Goal: Information Seeking & Learning: Learn about a topic

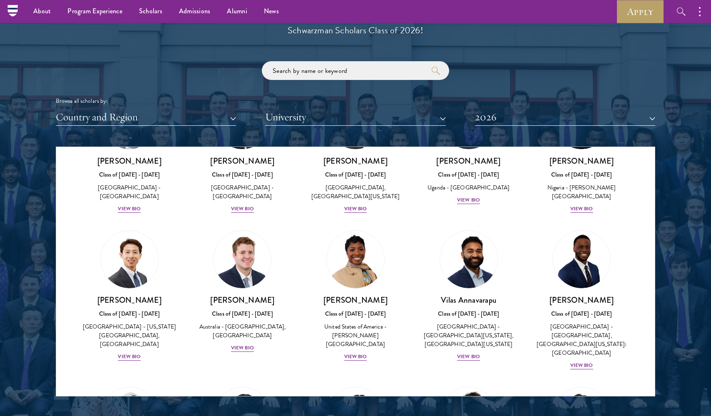
scroll to position [270, 0]
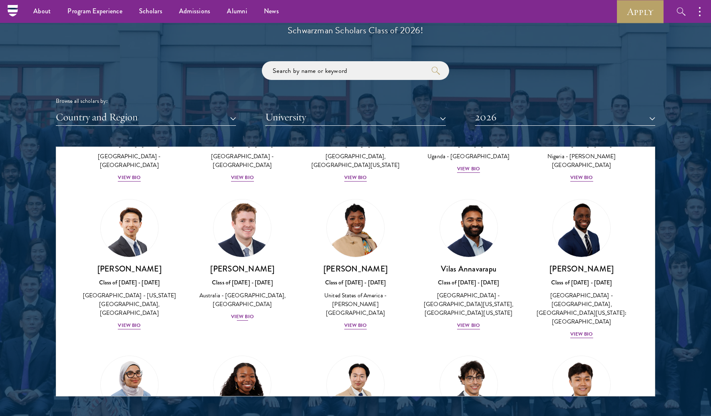
click at [249, 320] on div "View Bio" at bounding box center [242, 317] width 23 height 8
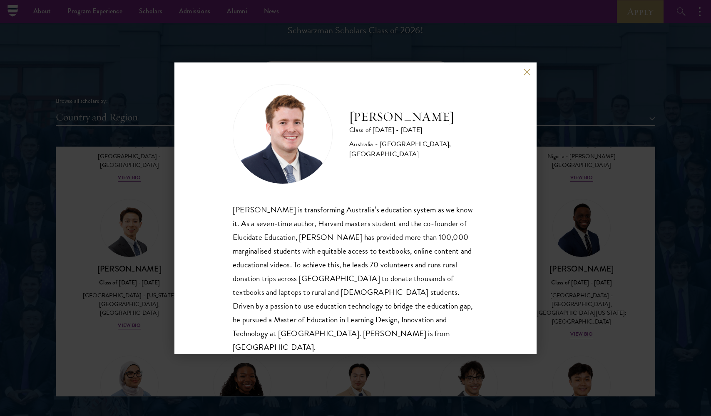
scroll to position [15, 0]
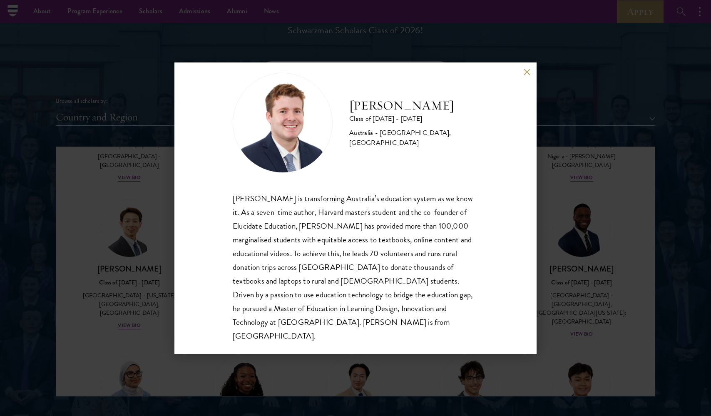
click at [562, 250] on div "[PERSON_NAME] Class of [DATE] - [DATE] [GEOGRAPHIC_DATA] - [GEOGRAPHIC_DATA], […" at bounding box center [355, 208] width 711 height 416
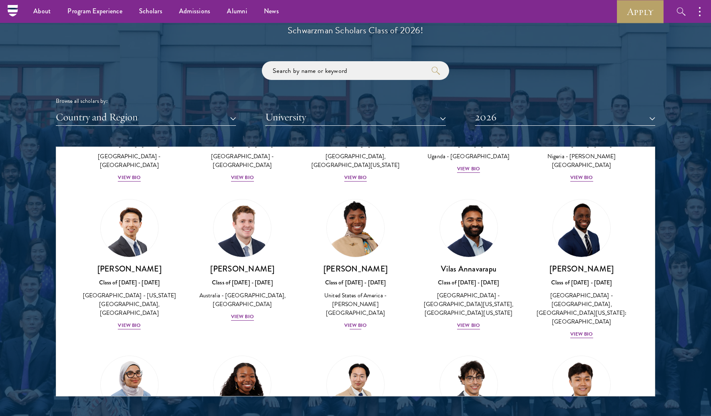
click at [354, 321] on div "View Bio" at bounding box center [355, 325] width 23 height 8
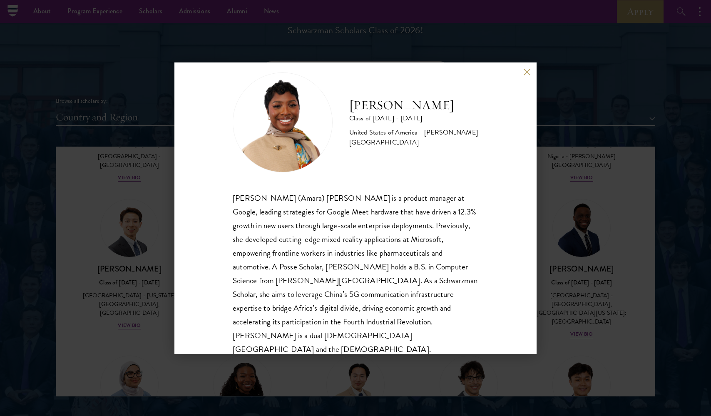
scroll to position [15, 0]
click at [554, 267] on div "[PERSON_NAME] Class of [DATE] - [DATE] [GEOGRAPHIC_DATA] - [PERSON_NAME][GEOGRA…" at bounding box center [355, 208] width 711 height 416
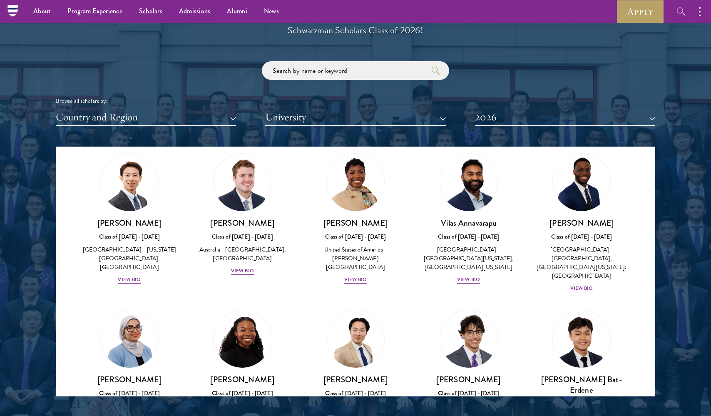
scroll to position [320, 0]
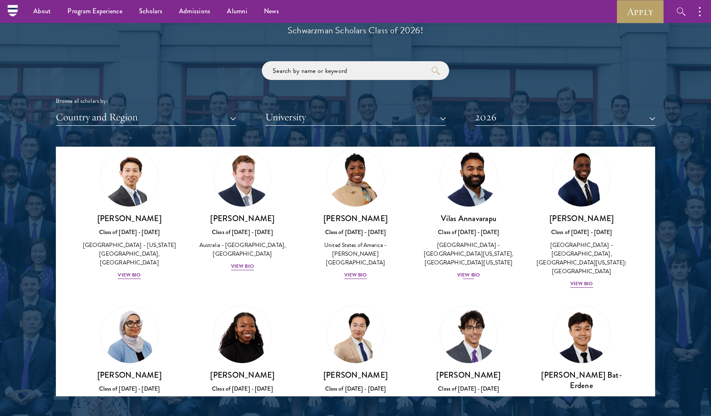
click at [473, 271] on div "View Bio" at bounding box center [468, 275] width 23 height 8
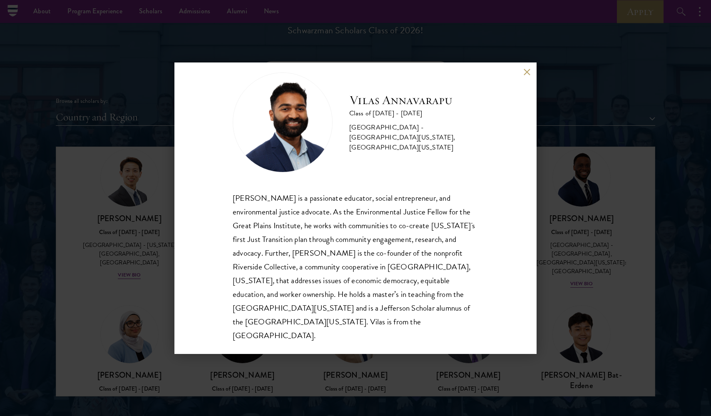
scroll to position [15, 0]
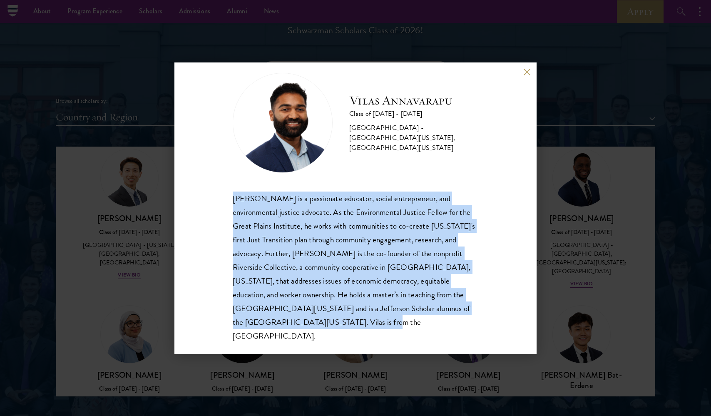
drag, startPoint x: 287, startPoint y: 323, endPoint x: 210, endPoint y: 192, distance: 151.8
click at [210, 192] on div "[PERSON_NAME] Class of [DATE] - [DATE] [GEOGRAPHIC_DATA] - [GEOGRAPHIC_DATA][US…" at bounding box center [355, 207] width 362 height 291
copy div "[PERSON_NAME] is a passionate educator, social entrepreneur, and environmental …"
drag, startPoint x: 143, startPoint y: 216, endPoint x: 152, endPoint y: 16, distance: 200.4
click at [143, 216] on div "[PERSON_NAME] Class of [DATE] - [DATE] [GEOGRAPHIC_DATA] - [GEOGRAPHIC_DATA][US…" at bounding box center [355, 208] width 711 height 416
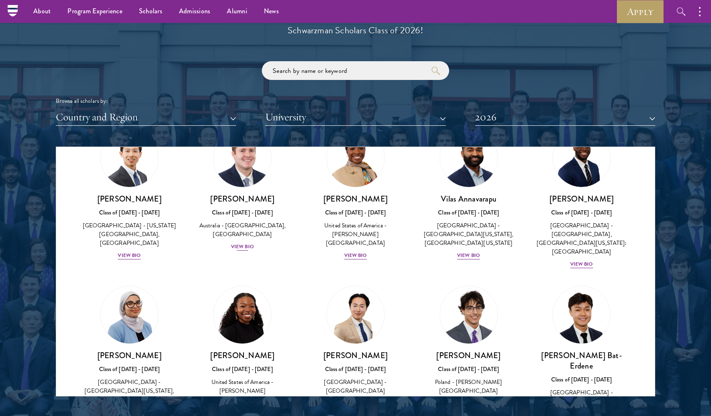
scroll to position [340, 0]
click at [249, 250] on div "View Bio" at bounding box center [242, 246] width 23 height 8
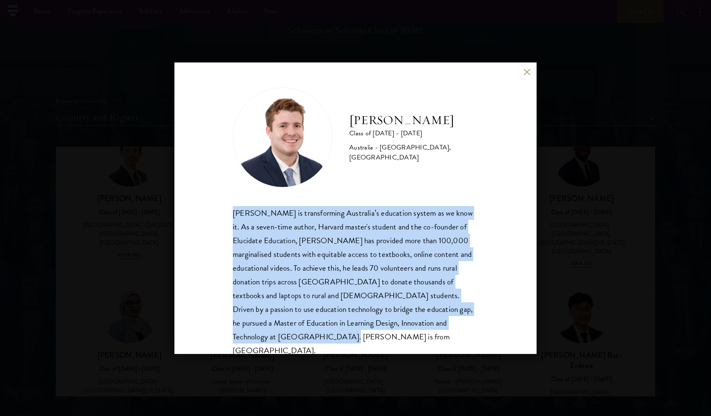
drag, startPoint x: 233, startPoint y: 212, endPoint x: 271, endPoint y: 334, distance: 127.8
click at [271, 334] on div "[PERSON_NAME] is transforming Australia’s education system as we know it. As a …" at bounding box center [356, 281] width 246 height 151
copy div "[PERSON_NAME] is transforming Australia’s education system as we know it. As a …"
click at [527, 74] on button at bounding box center [526, 72] width 7 height 7
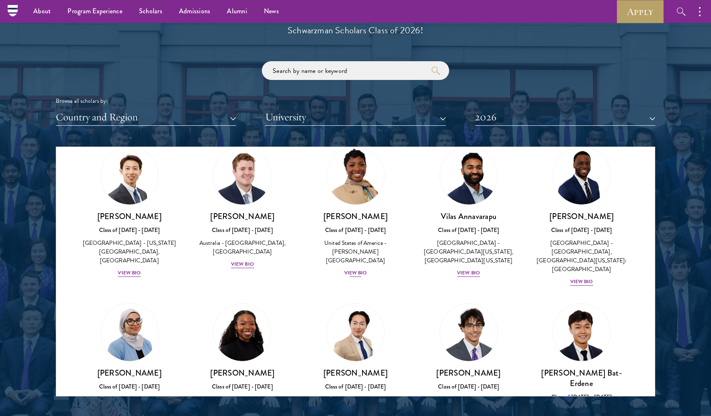
scroll to position [320, 0]
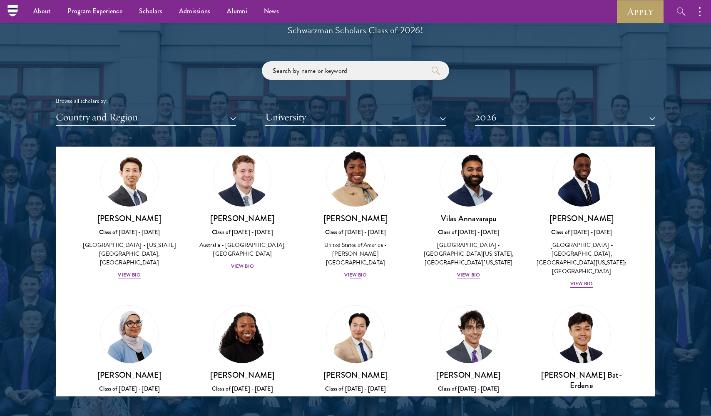
click at [360, 272] on div "View Bio" at bounding box center [355, 275] width 23 height 8
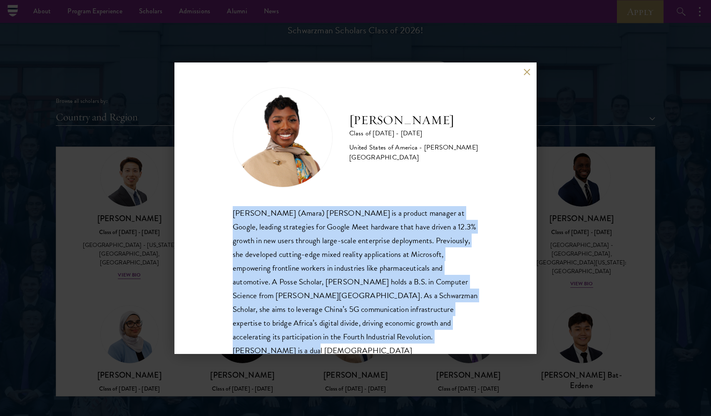
drag, startPoint x: 233, startPoint y: 214, endPoint x: 373, endPoint y: 335, distance: 185.3
click at [373, 335] on div "[PERSON_NAME] (Amara) [PERSON_NAME] is a product manager at Google, leading str…" at bounding box center [356, 288] width 246 height 165
copy div "[PERSON_NAME] (Amara) [PERSON_NAME] is a product manager at Google, leading str…"
click at [524, 70] on button at bounding box center [526, 72] width 7 height 7
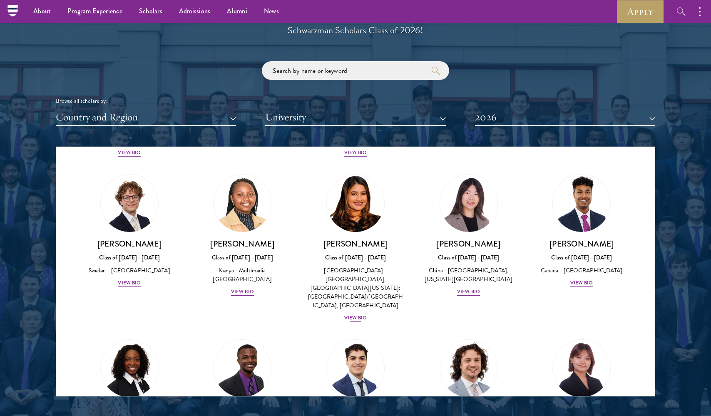
scroll to position [1264, 0]
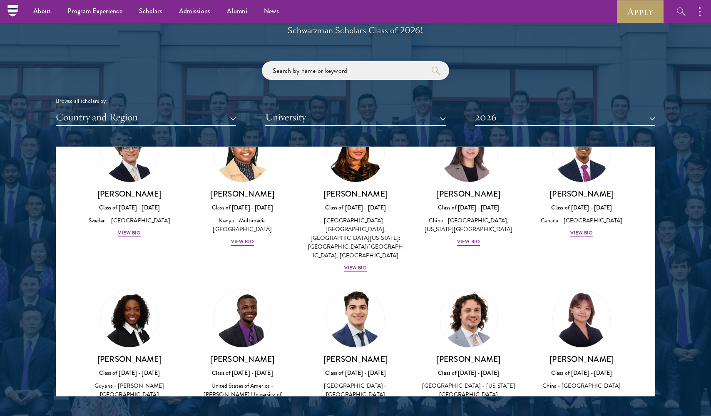
click at [354, 403] on div "View Bio" at bounding box center [355, 407] width 23 height 8
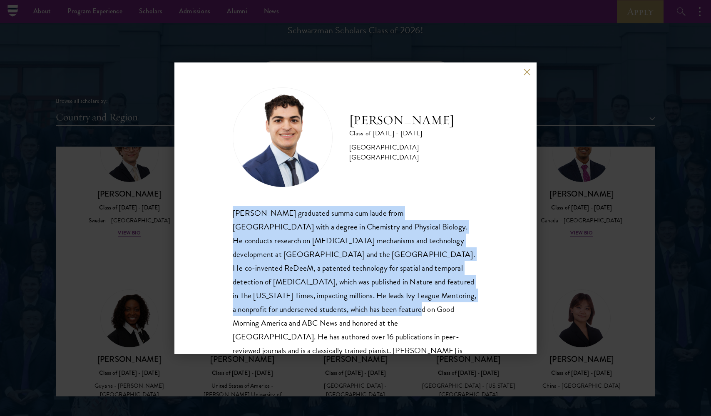
scroll to position [28, 0]
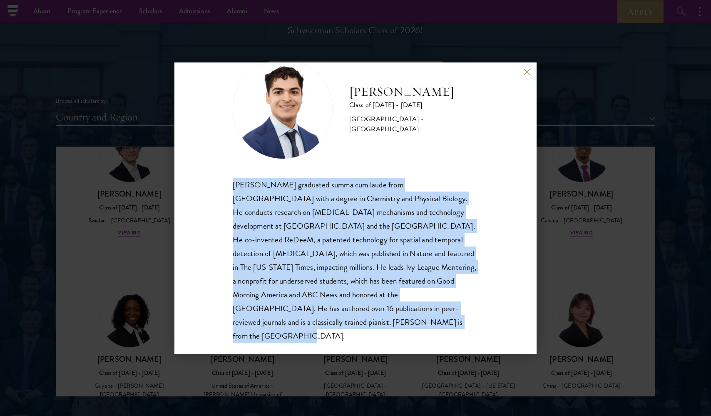
drag, startPoint x: 235, startPoint y: 214, endPoint x: 266, endPoint y: 329, distance: 119.4
click at [266, 329] on div "[PERSON_NAME] Class of [DATE] - [DATE] [GEOGRAPHIC_DATA] - [GEOGRAPHIC_DATA] [P…" at bounding box center [355, 207] width 362 height 291
copy div "[PERSON_NAME] graduated summa cum laude from [GEOGRAPHIC_DATA] with a degree in…"
click at [311, 260] on div "[PERSON_NAME] graduated summa cum laude from [GEOGRAPHIC_DATA] with a degree in…" at bounding box center [356, 260] width 246 height 165
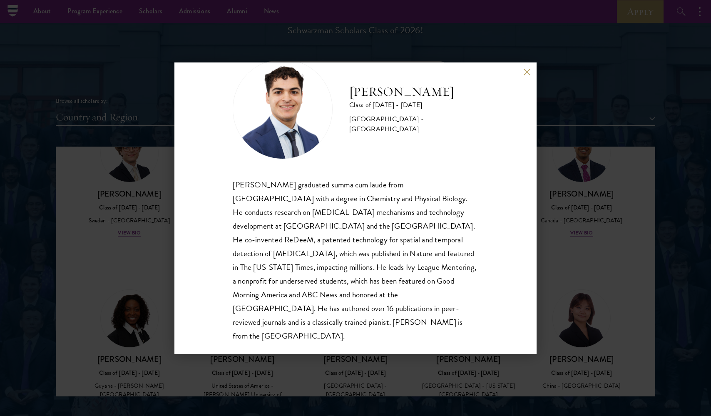
click at [157, 100] on div "[PERSON_NAME] Class of [DATE] - [DATE] [GEOGRAPHIC_DATA] - [GEOGRAPHIC_DATA] [P…" at bounding box center [355, 208] width 711 height 416
